Goal: Task Accomplishment & Management: Manage account settings

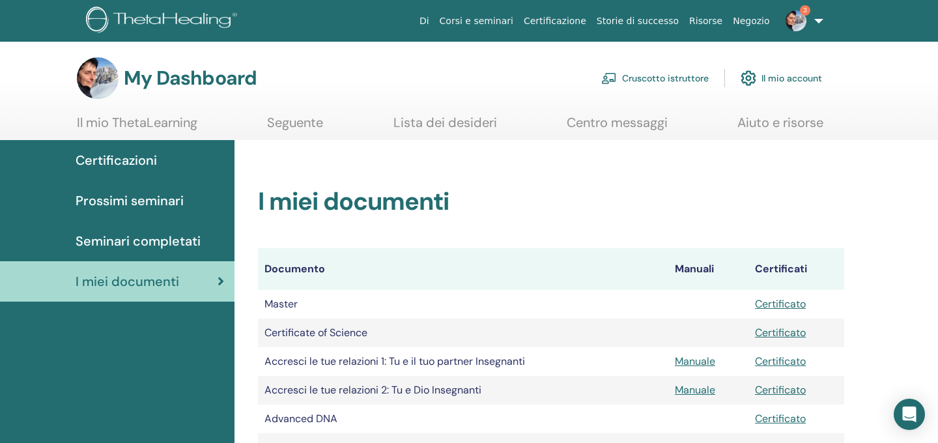
click at [802, 20] on img at bounding box center [796, 20] width 21 height 21
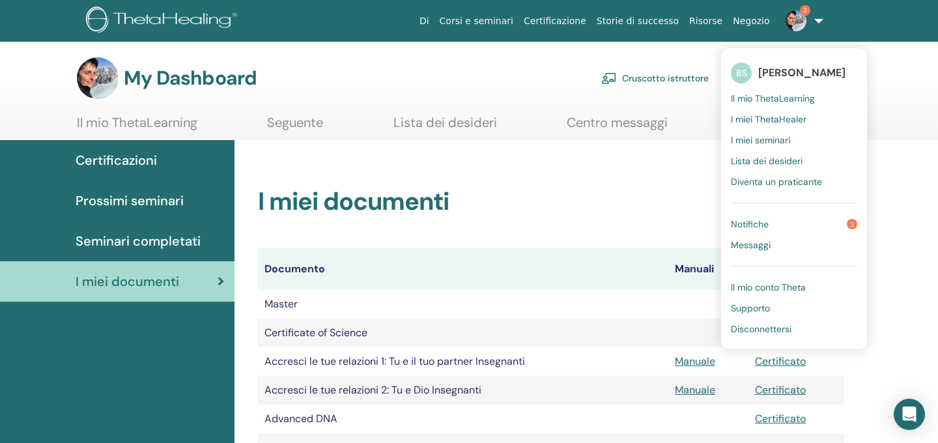
click at [765, 227] on span "Notifiche" at bounding box center [750, 224] width 38 height 12
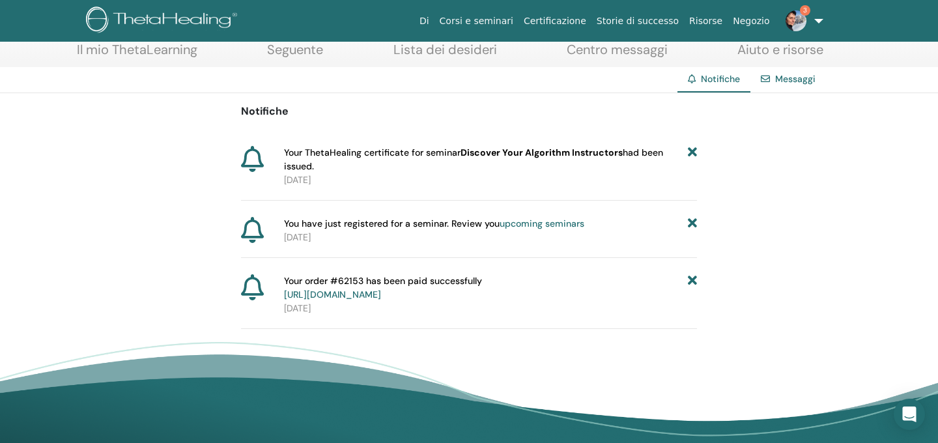
scroll to position [76, 0]
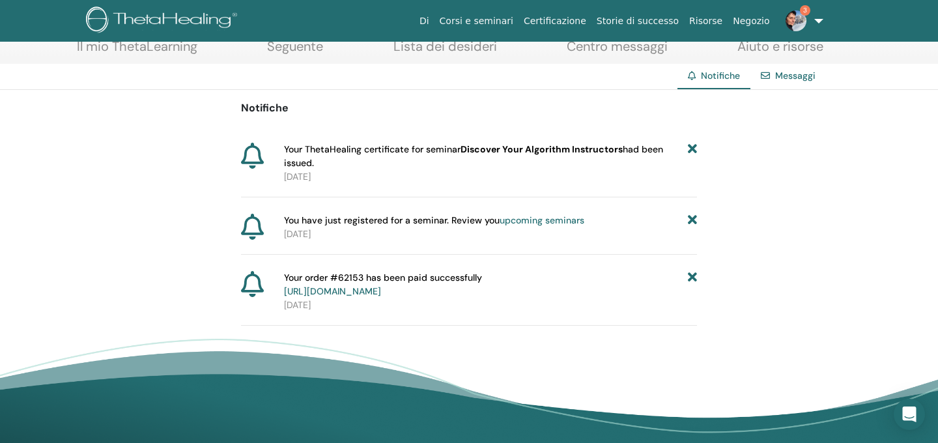
click at [381, 289] on link "https://member.thetahealing.com/member/account/subscriptions/purchases" at bounding box center [332, 291] width 97 height 12
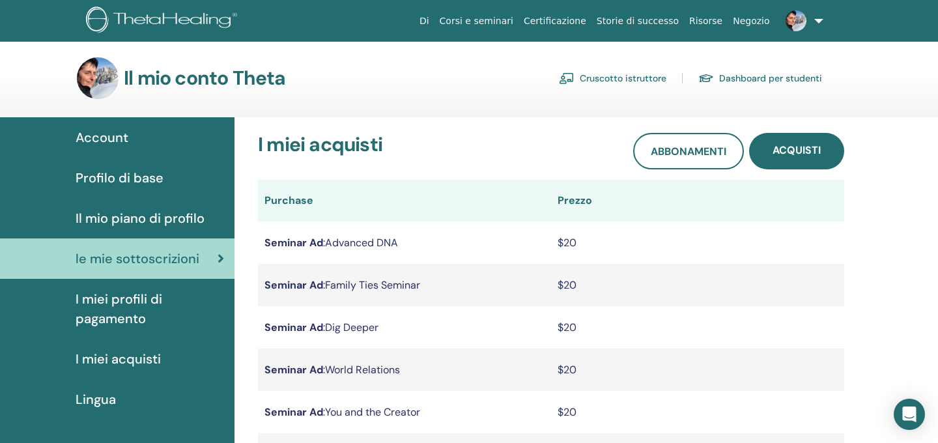
click at [800, 22] on img at bounding box center [796, 20] width 21 height 21
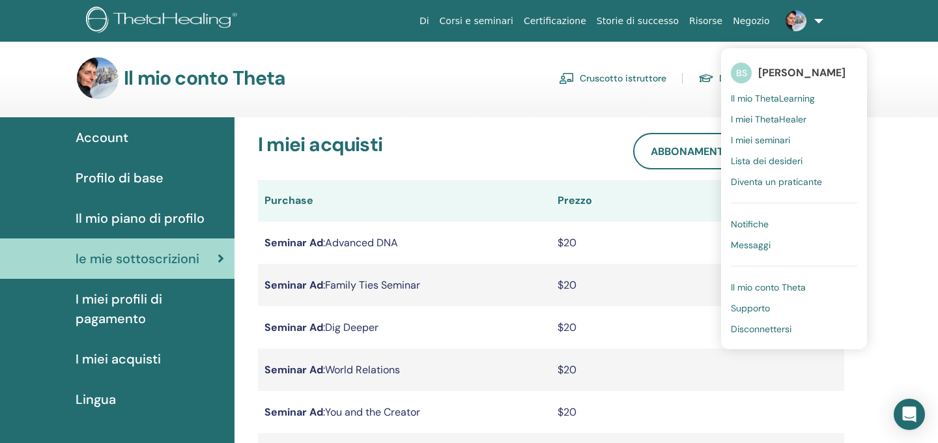
click at [765, 223] on span "Notifiche" at bounding box center [750, 224] width 38 height 12
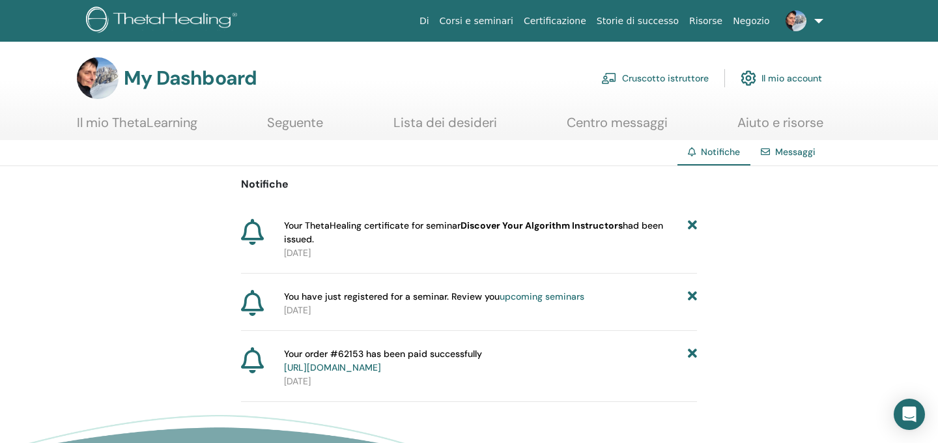
click at [694, 351] on icon at bounding box center [692, 360] width 9 height 27
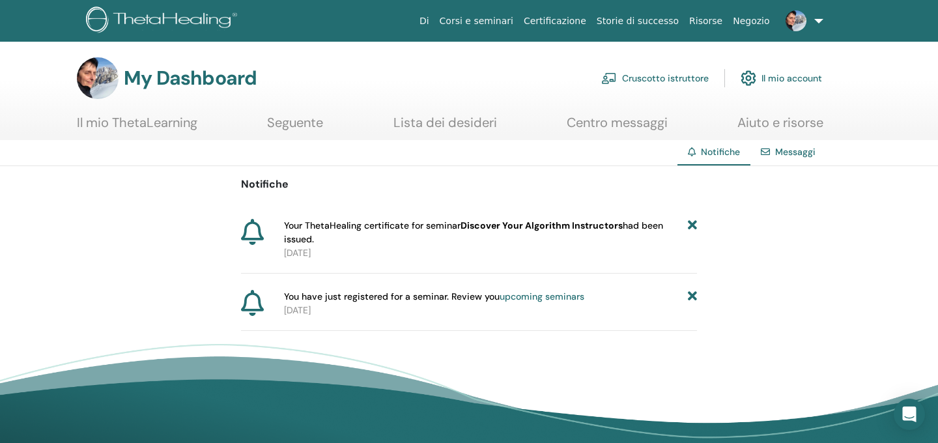
click at [693, 224] on icon at bounding box center [692, 232] width 9 height 27
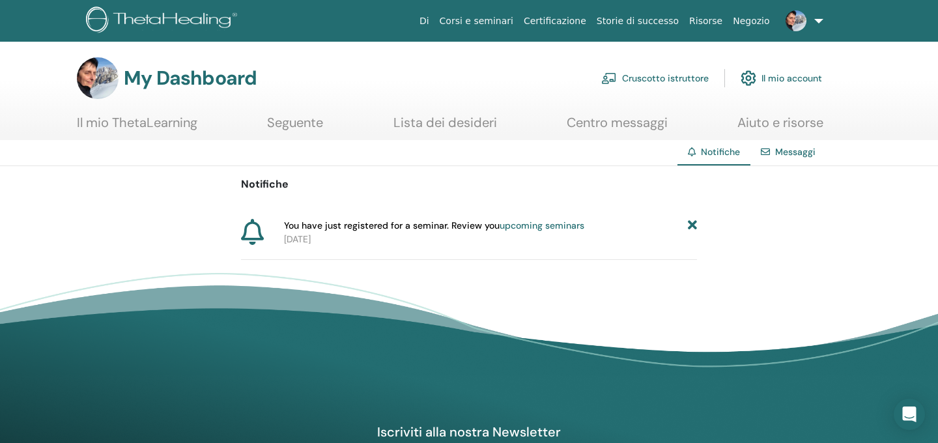
click at [694, 225] on icon at bounding box center [692, 226] width 9 height 14
